Goal: Task Accomplishment & Management: Use online tool/utility

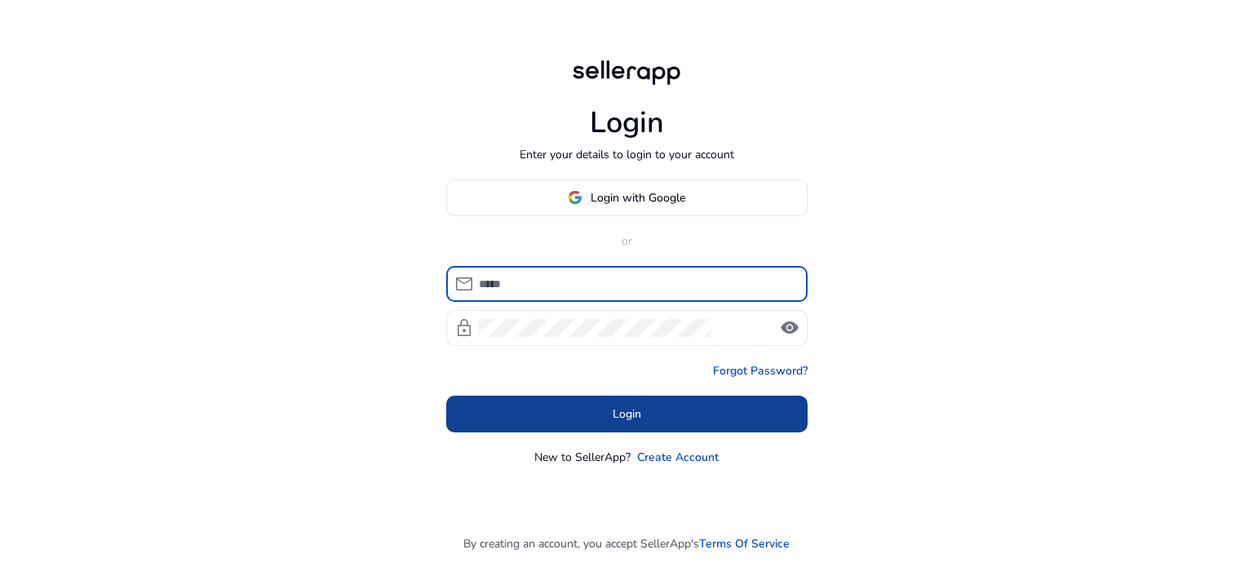
type input "**********"
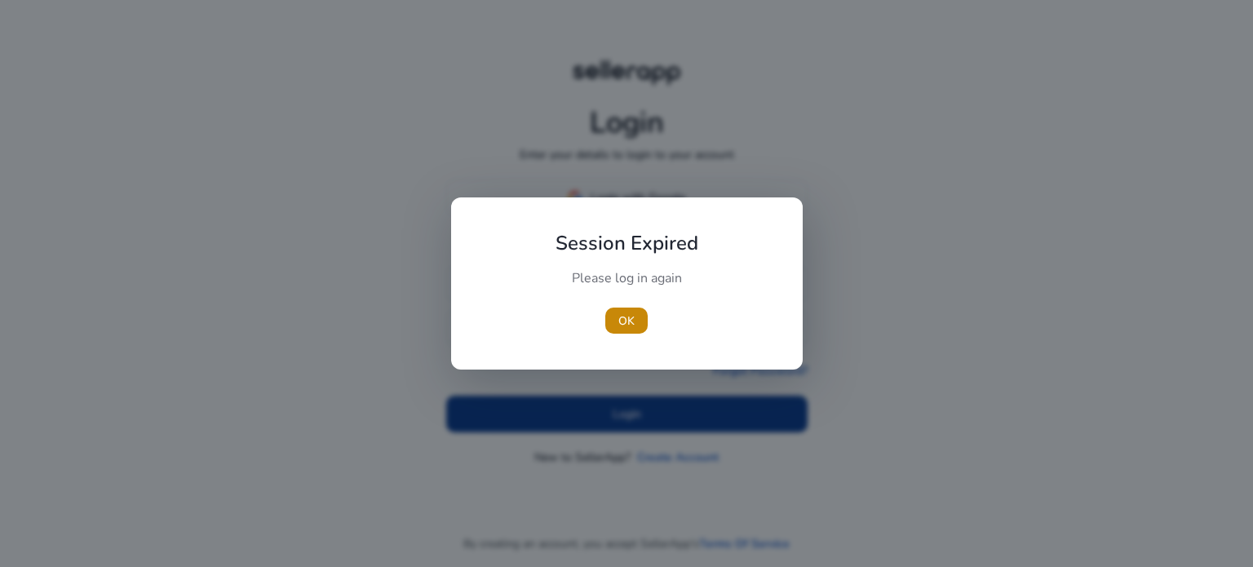
click at [596, 420] on div at bounding box center [626, 283] width 1253 height 567
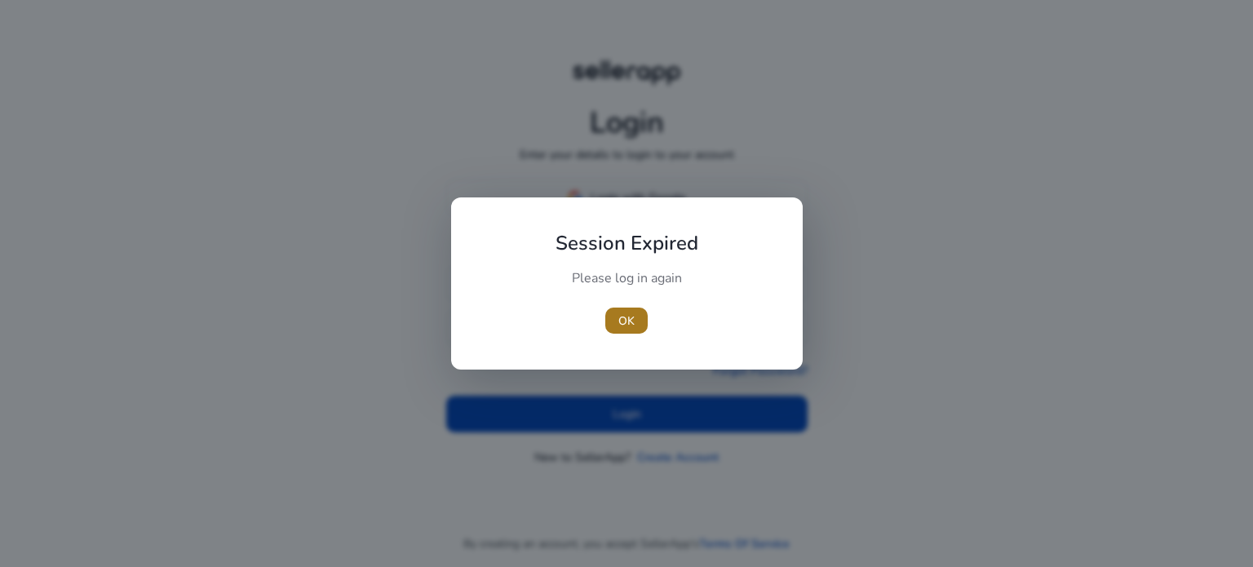
click at [623, 319] on span "OK" at bounding box center [626, 320] width 16 height 17
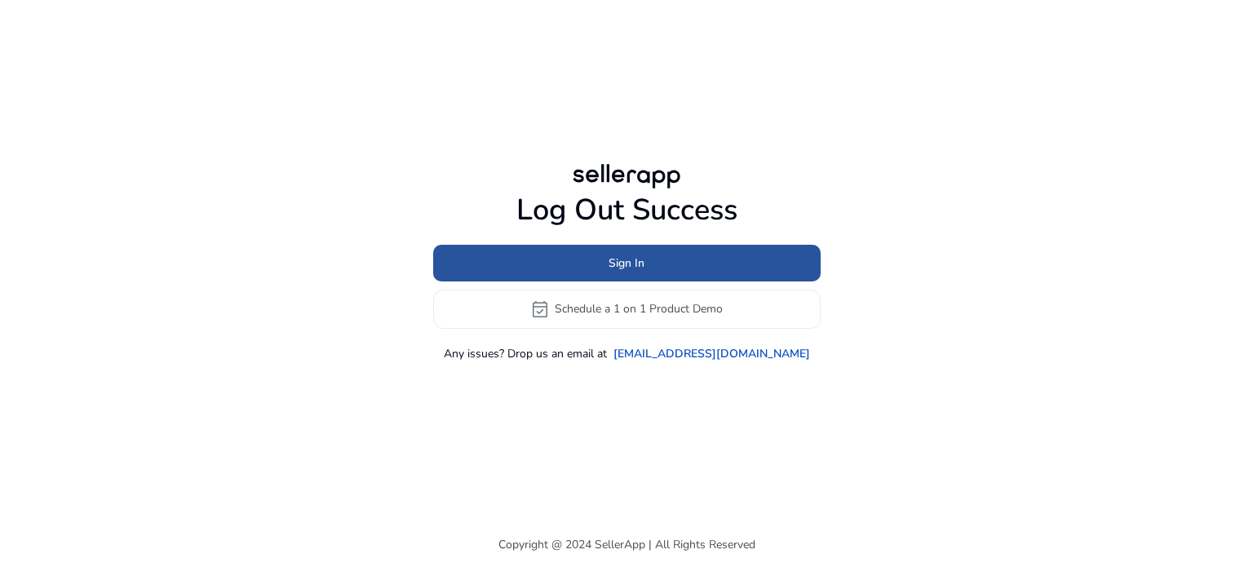
click at [594, 273] on span at bounding box center [626, 262] width 387 height 39
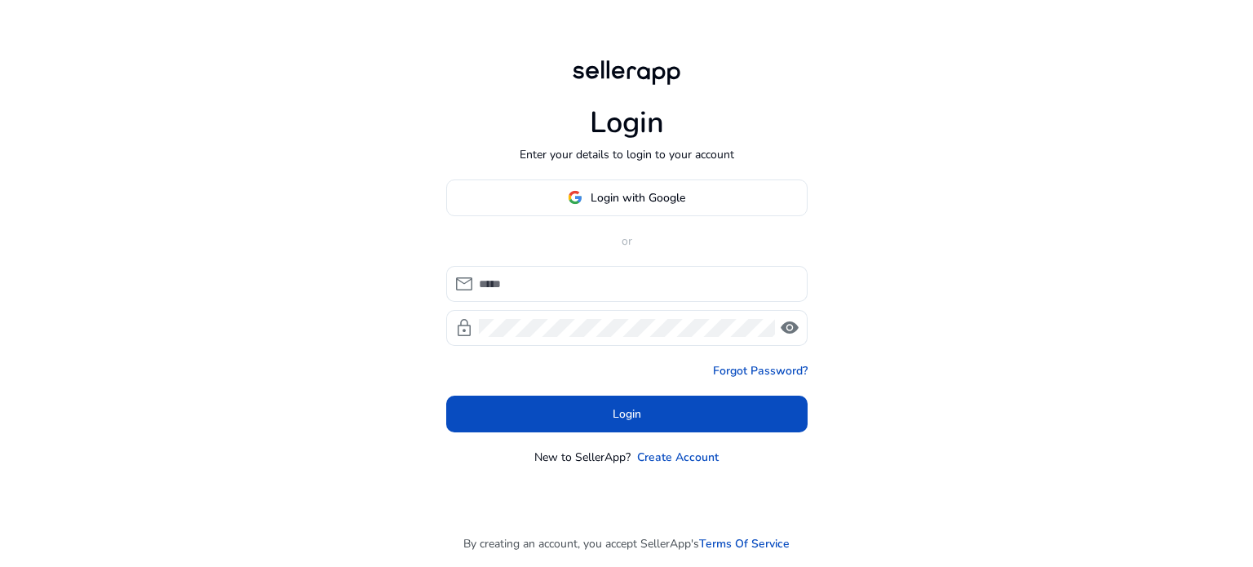
type input "**********"
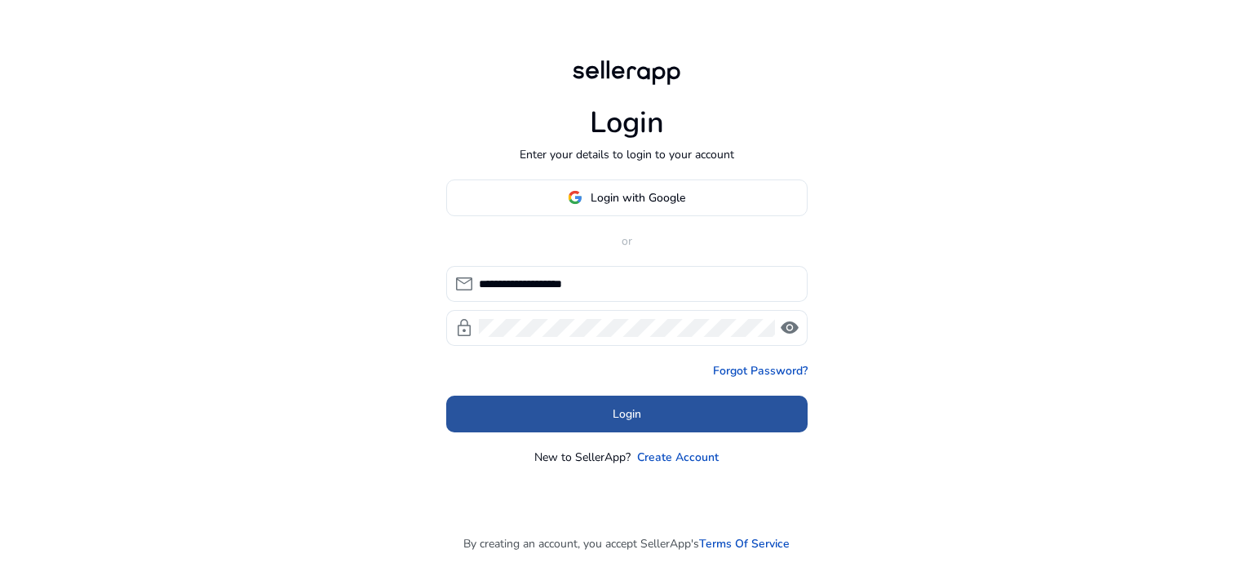
click at [566, 413] on span at bounding box center [626, 413] width 361 height 39
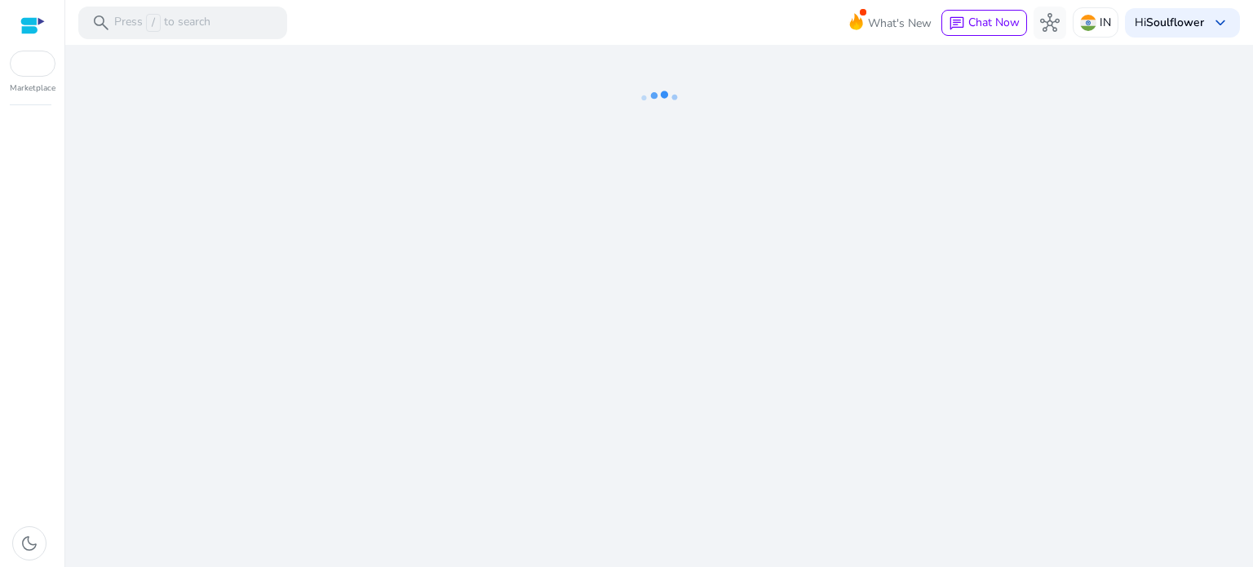
click at [566, 413] on div "We are getting things ready for you..." at bounding box center [659, 306] width 1174 height 522
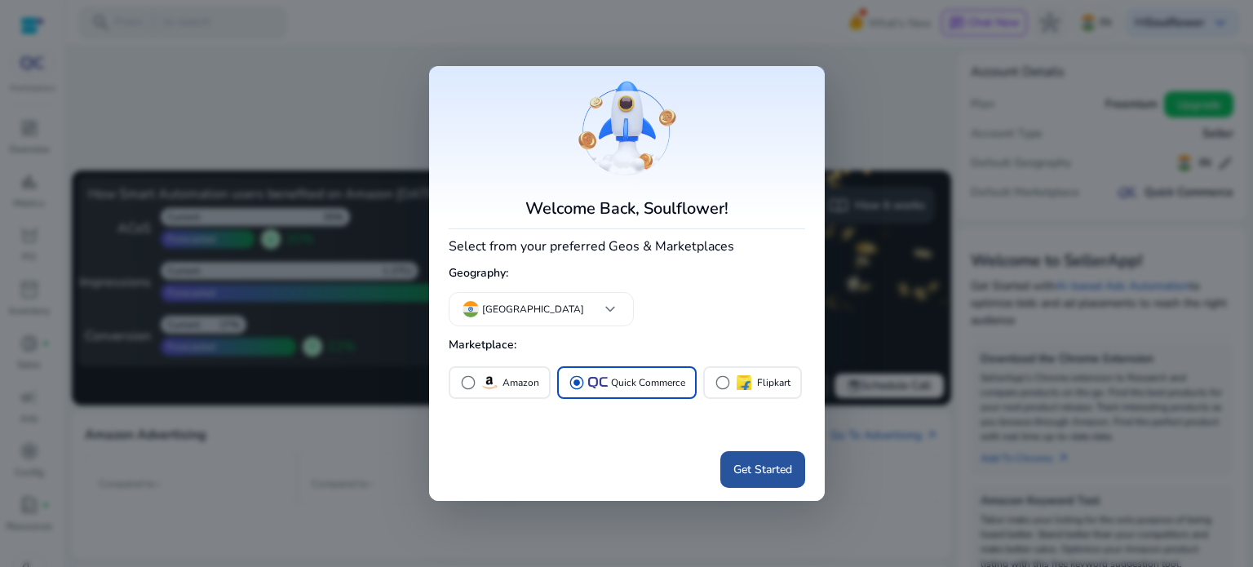
click at [762, 465] on span "Get Started" at bounding box center [762, 469] width 59 height 17
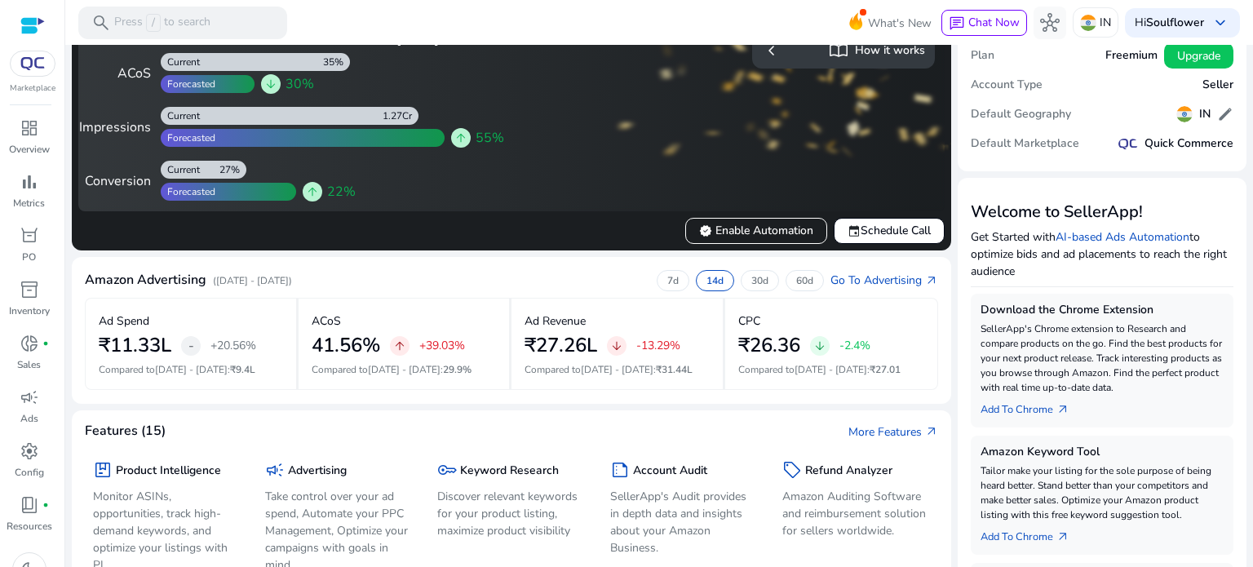
scroll to position [52, 0]
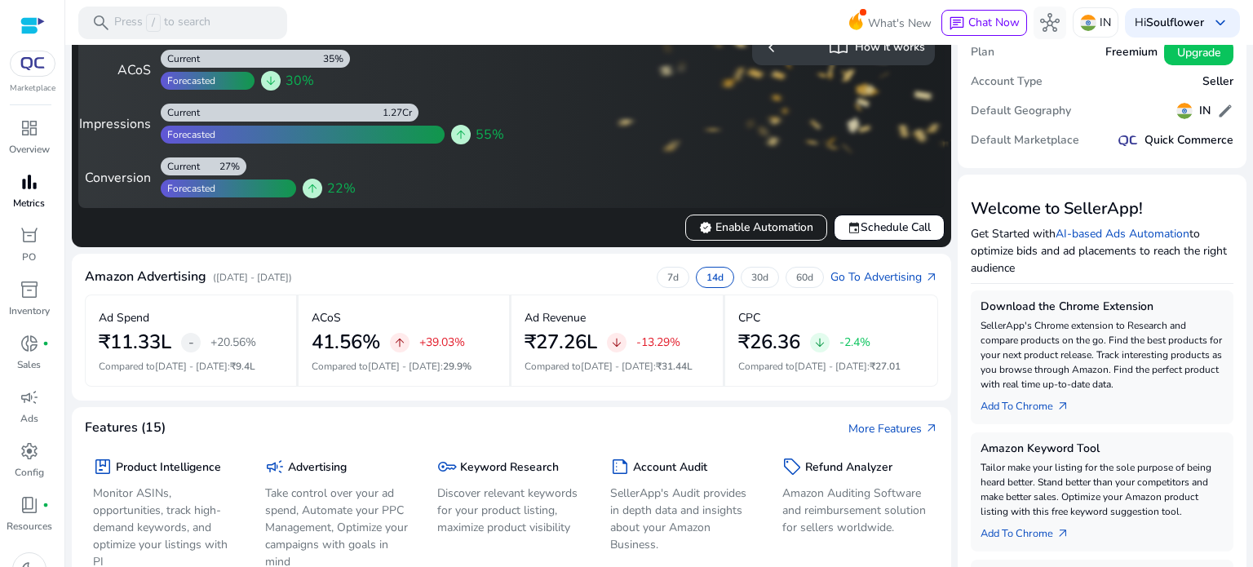
click at [26, 201] on p "Metrics" at bounding box center [29, 203] width 32 height 15
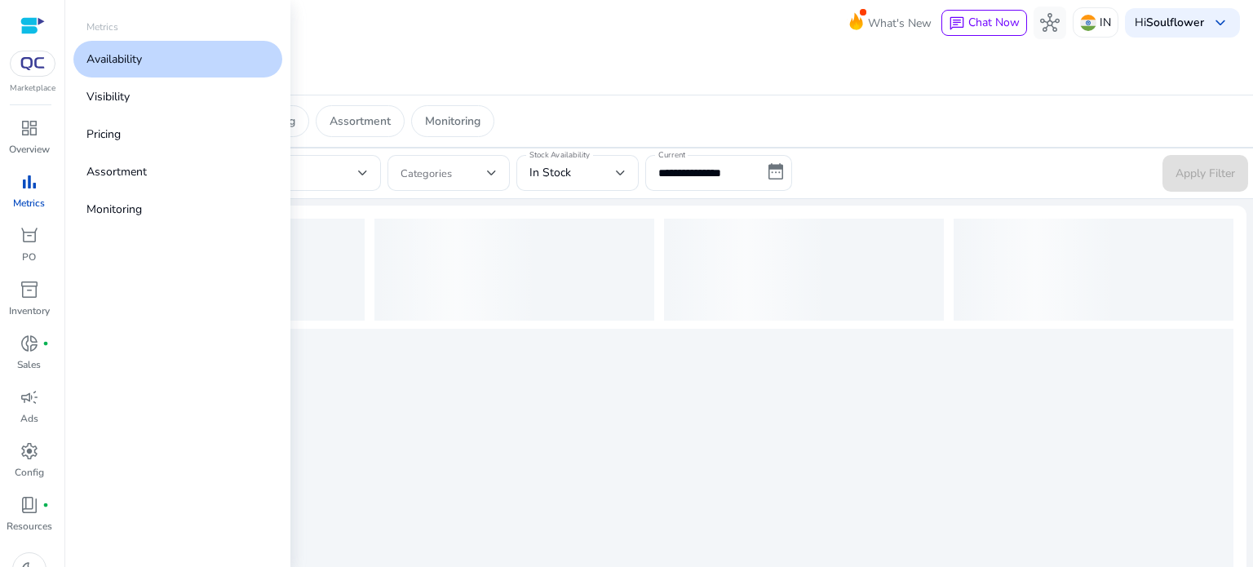
click at [26, 192] on span "bar_chart" at bounding box center [30, 182] width 20 height 20
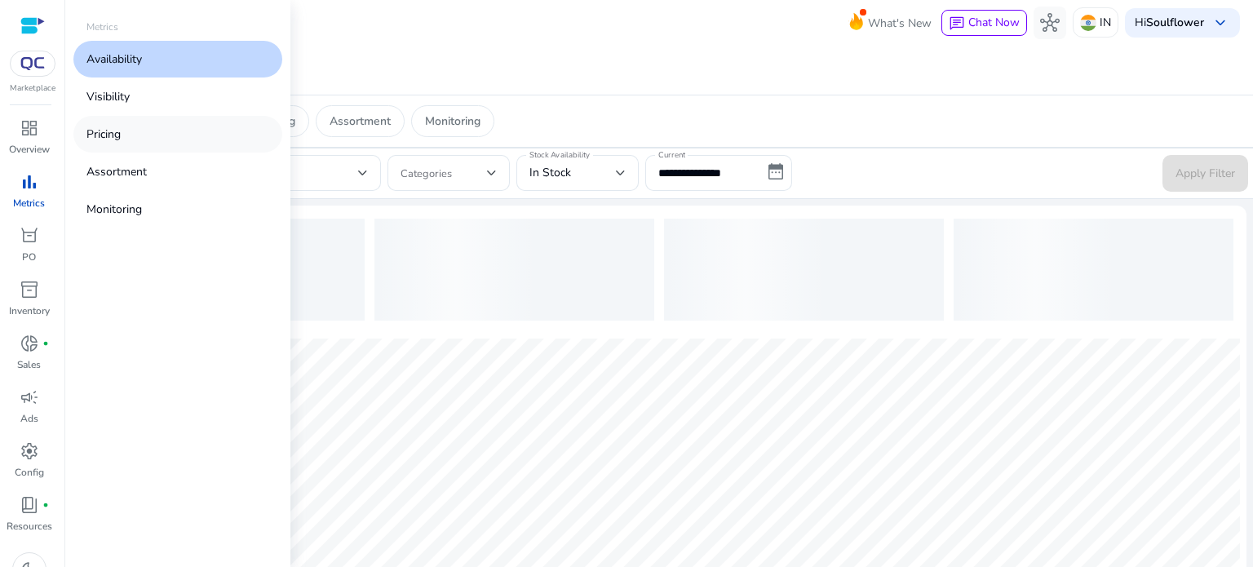
click at [120, 122] on link "Pricing" at bounding box center [177, 134] width 209 height 37
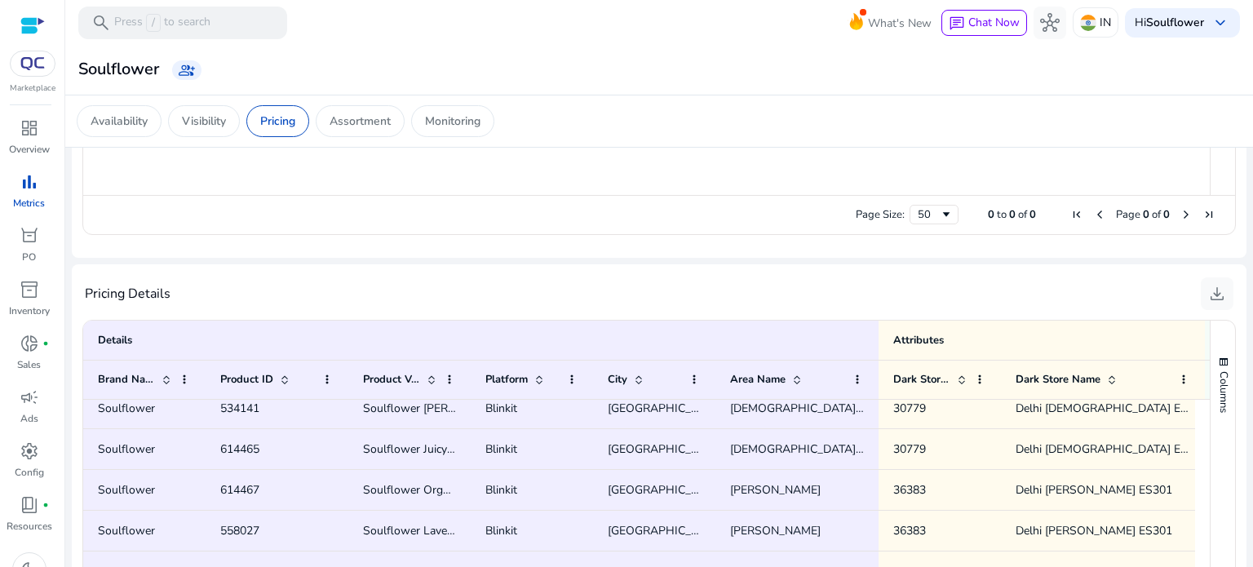
scroll to position [220, 0]
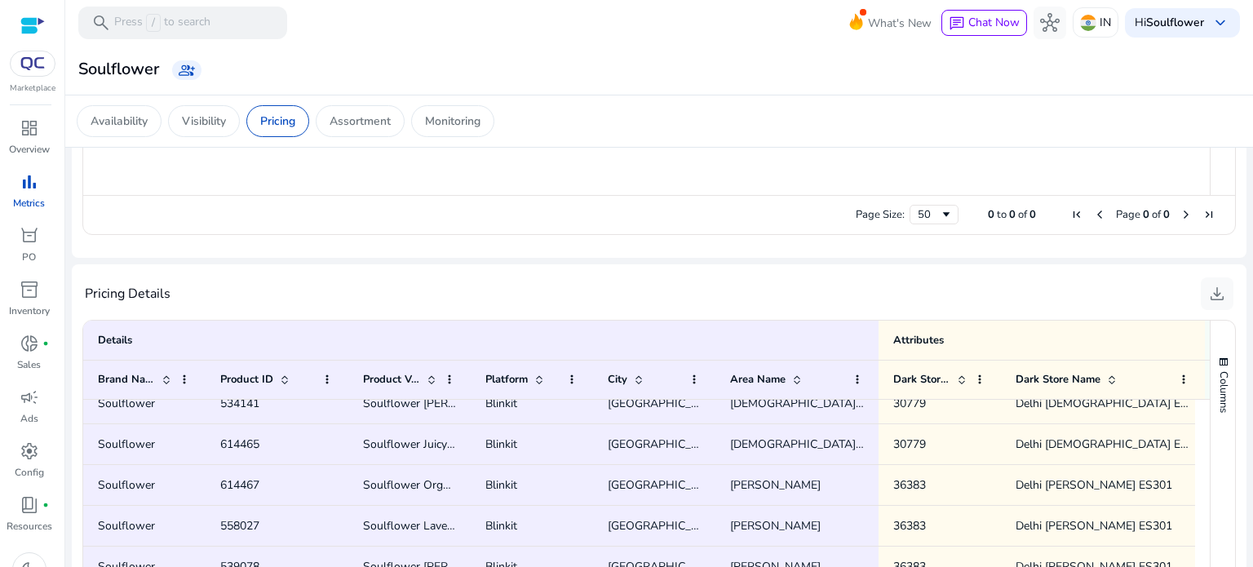
click at [788, 288] on div "Pricing Details download" at bounding box center [659, 293] width 1148 height 33
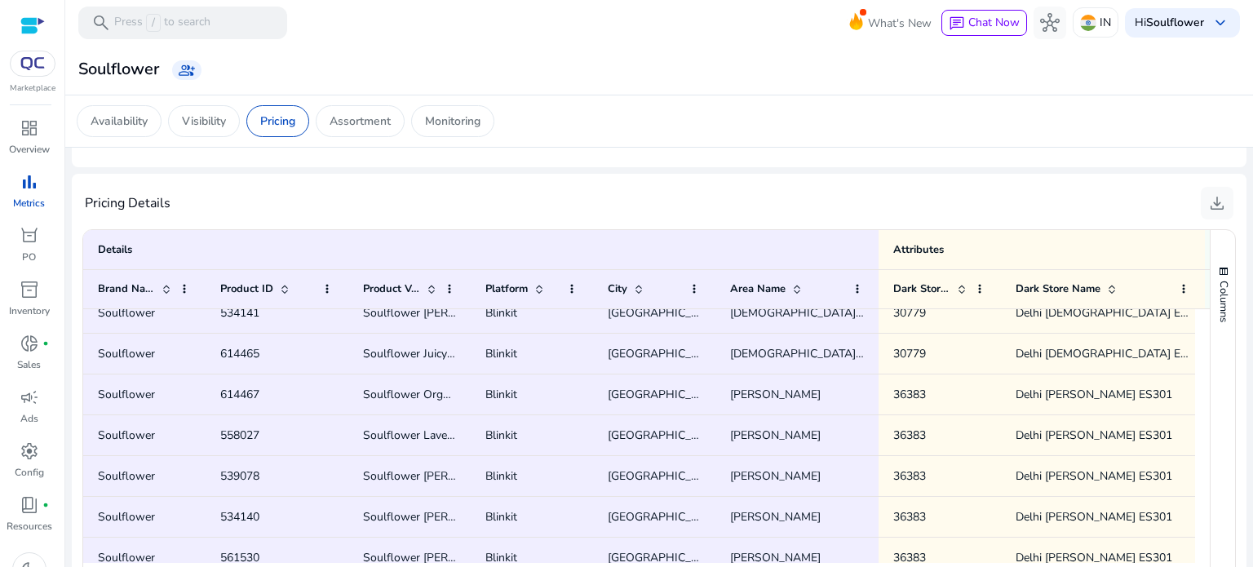
scroll to position [1021, 0]
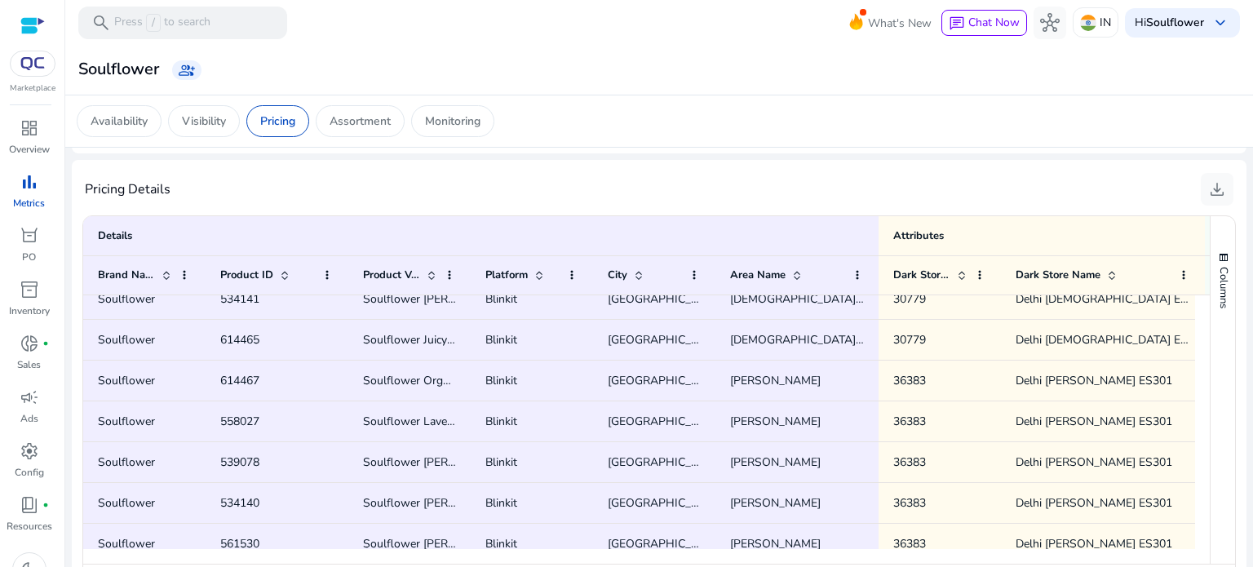
click at [788, 288] on div "Area Name" at bounding box center [788, 275] width 116 height 30
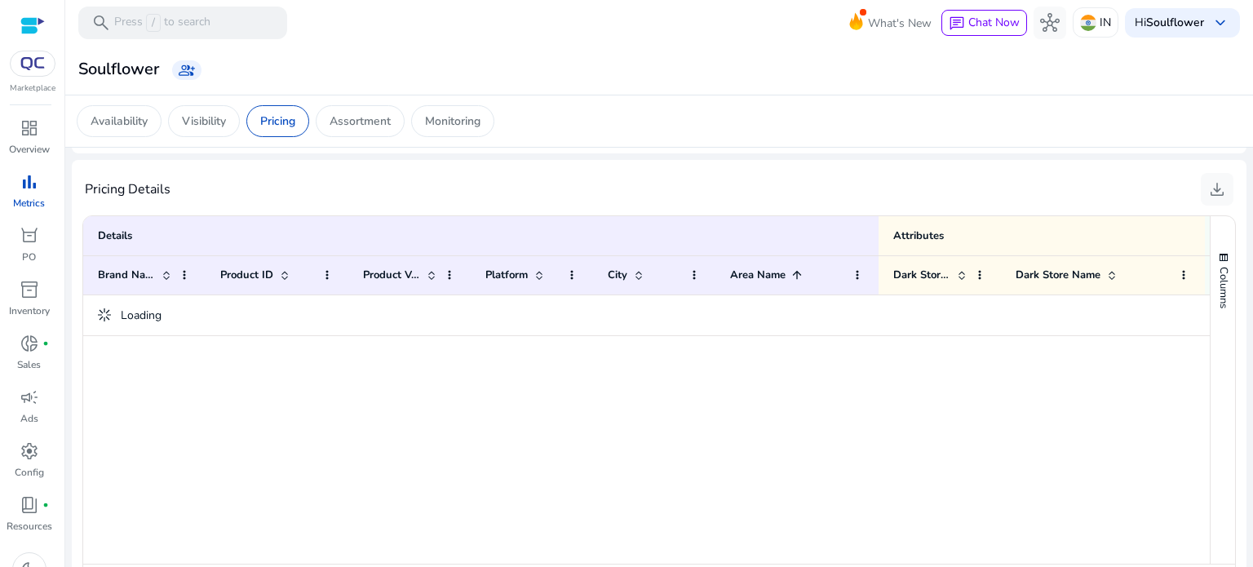
click at [788, 288] on div "Area Name 1" at bounding box center [788, 275] width 116 height 30
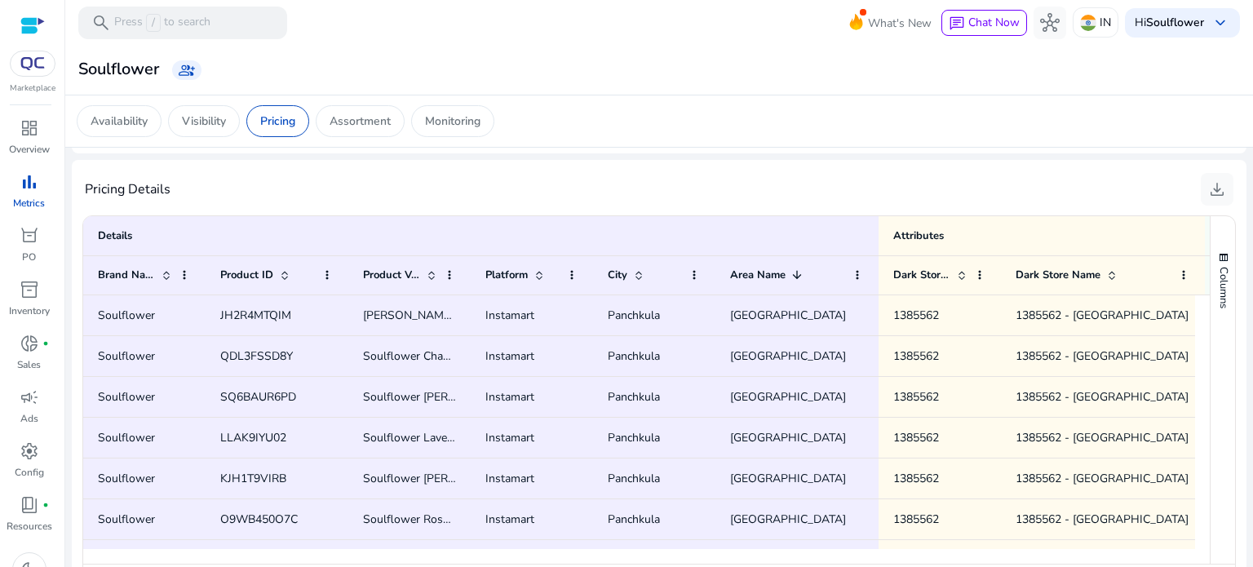
click at [788, 288] on div "Area Name 1" at bounding box center [788, 275] width 116 height 30
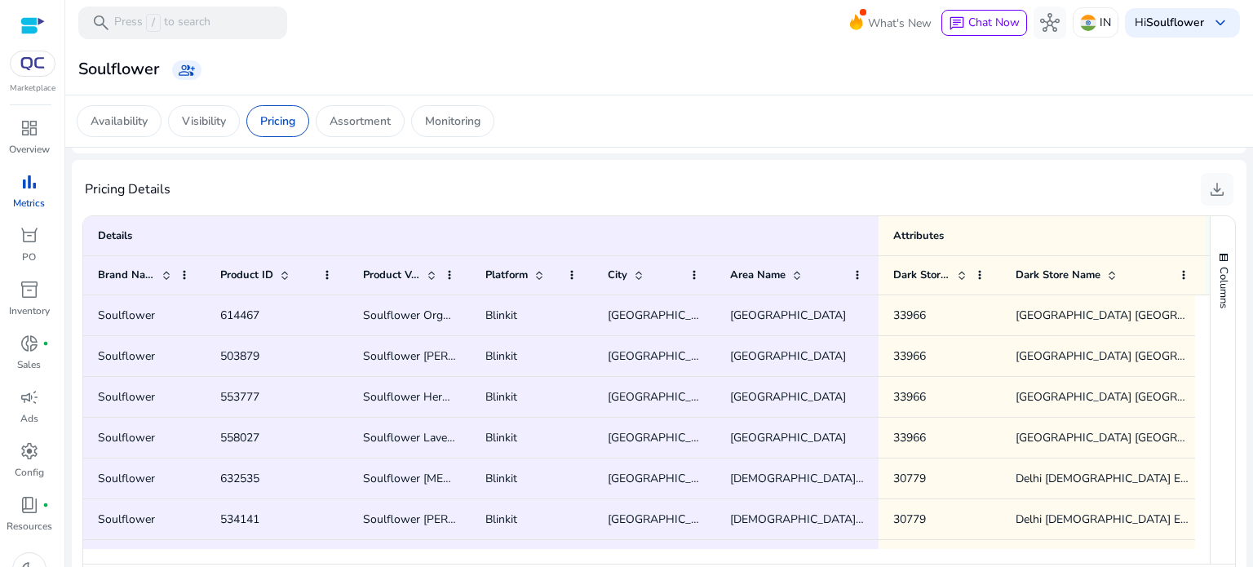
click at [788, 288] on div "Area Name" at bounding box center [788, 275] width 116 height 30
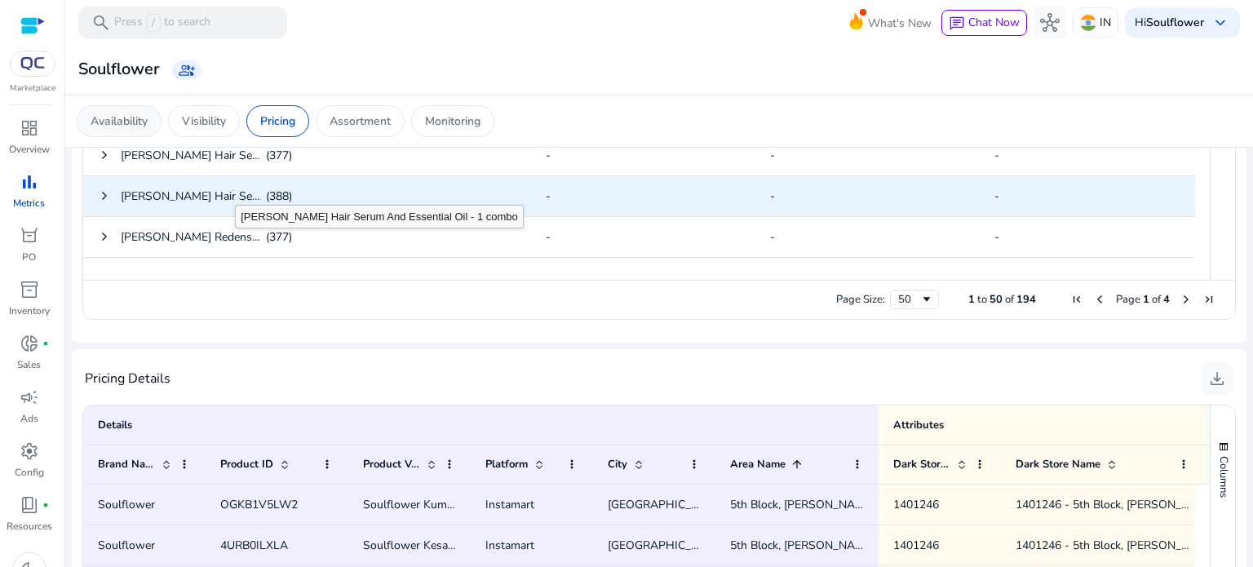
scroll to position [831, 0]
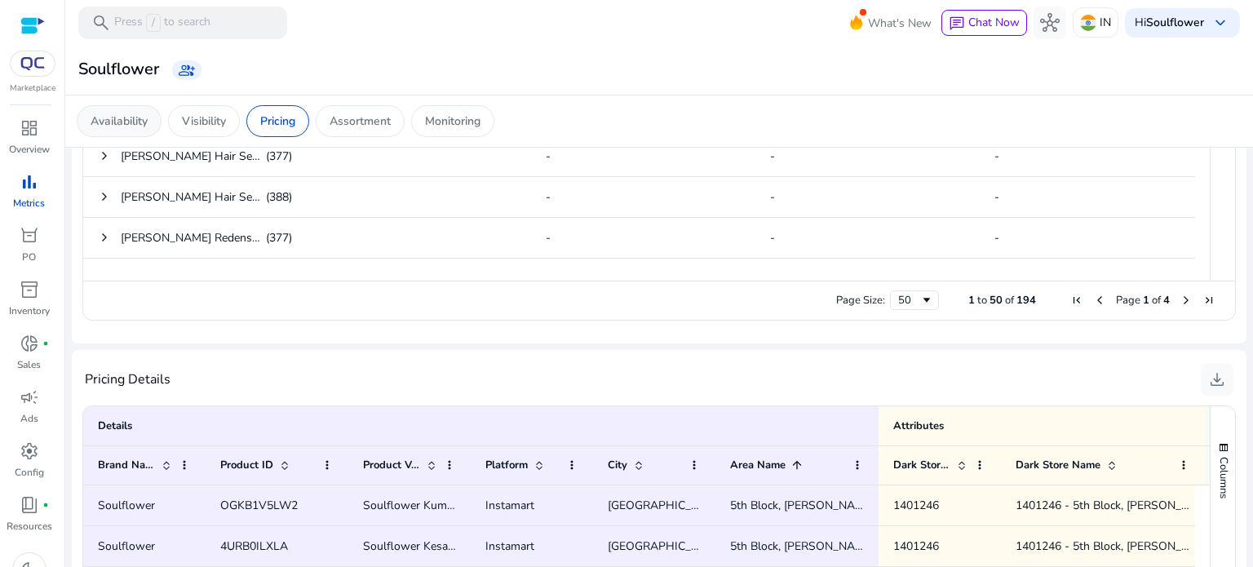
click at [108, 113] on p "Availability" at bounding box center [119, 121] width 57 height 17
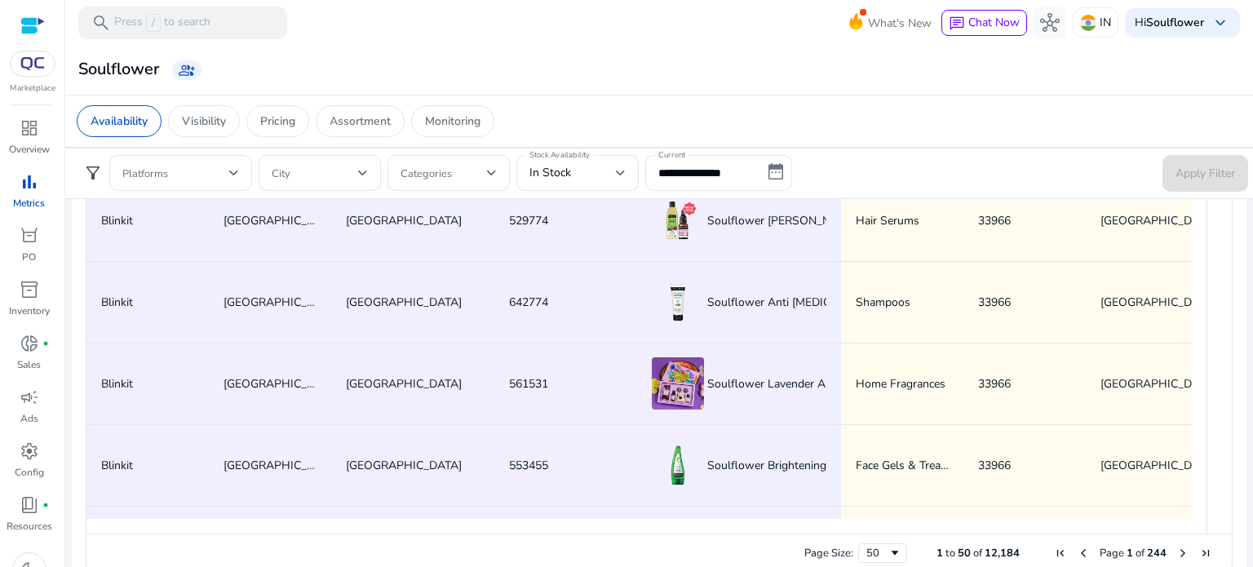
scroll to position [883, 0]
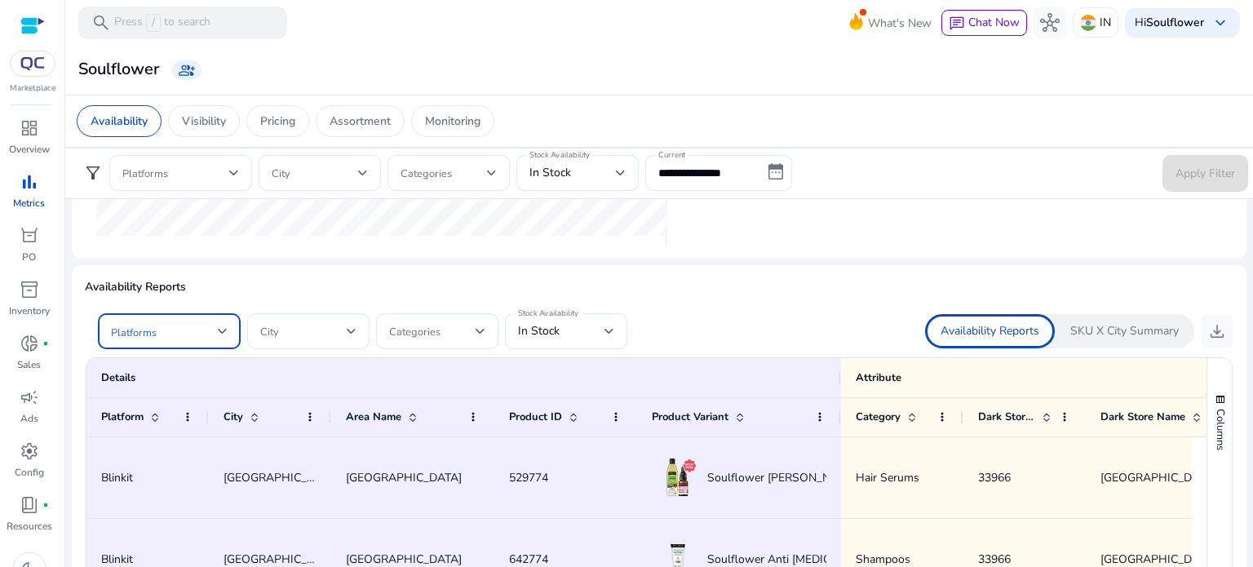
click at [142, 327] on span at bounding box center [164, 331] width 107 height 18
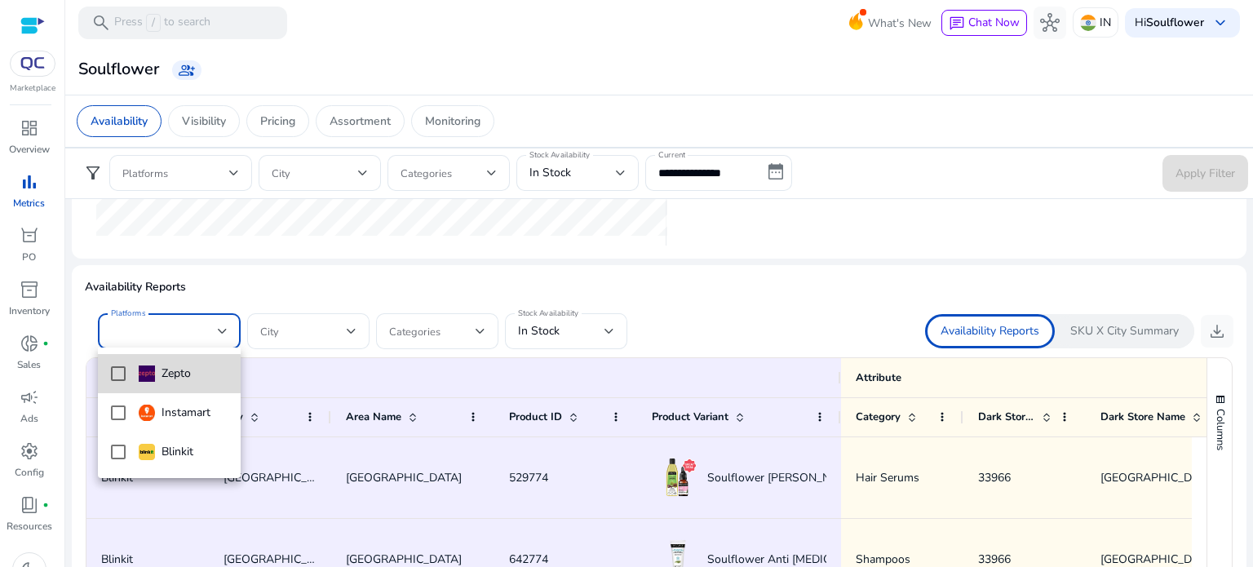
click at [122, 374] on mat-pseudo-checkbox at bounding box center [118, 373] width 15 height 15
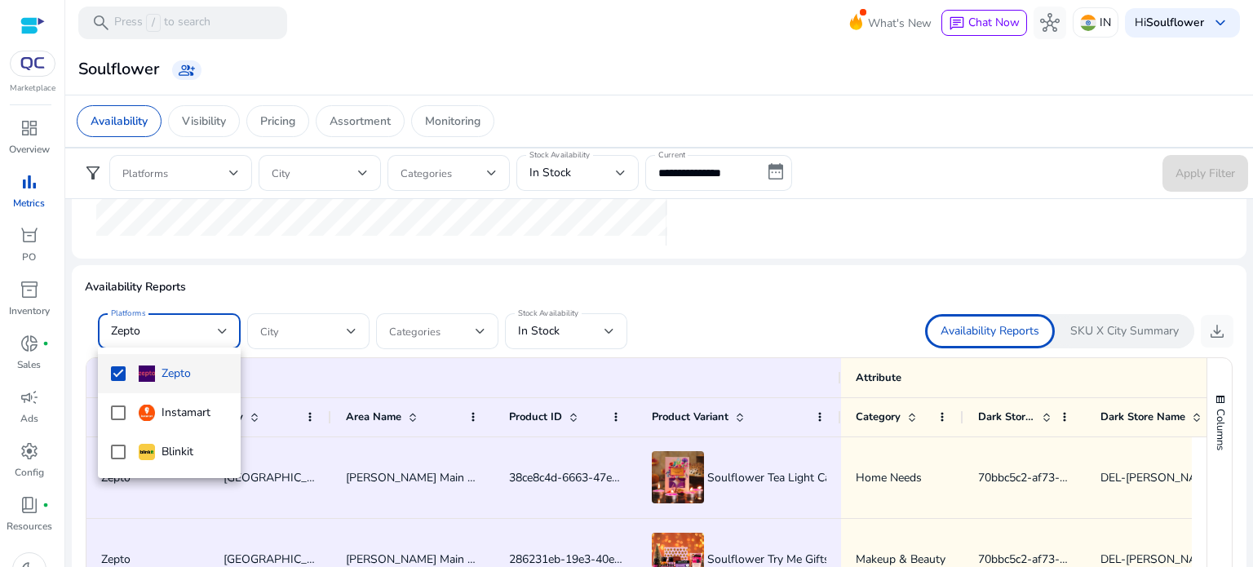
click at [739, 296] on div at bounding box center [626, 283] width 1253 height 567
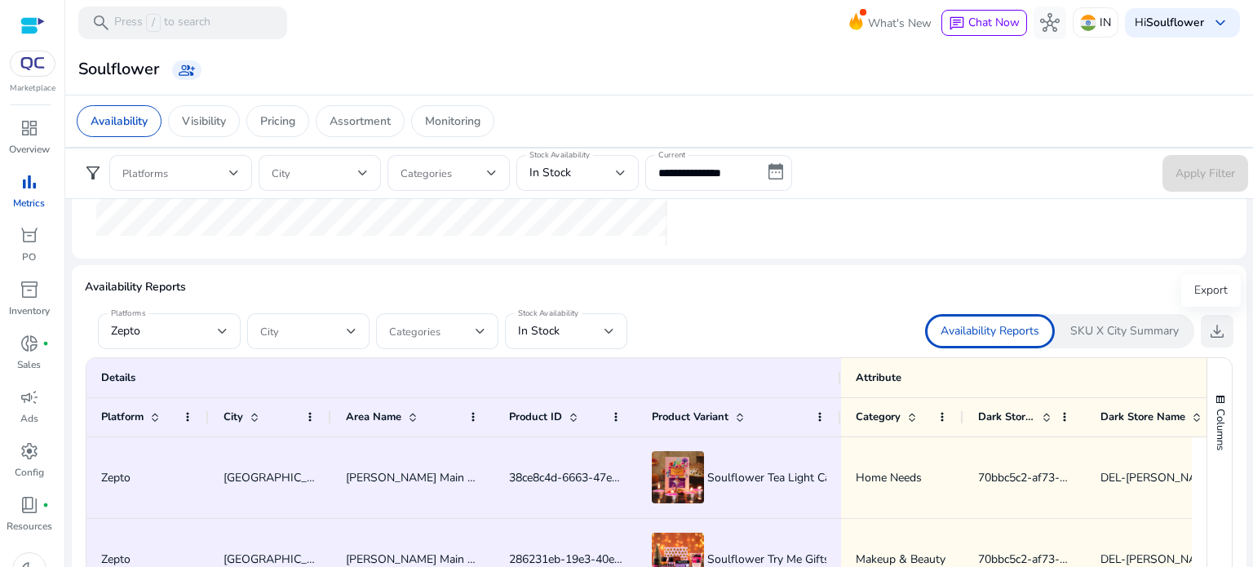
click at [1218, 329] on span "download" at bounding box center [1217, 331] width 20 height 20
